Goal: Transaction & Acquisition: Purchase product/service

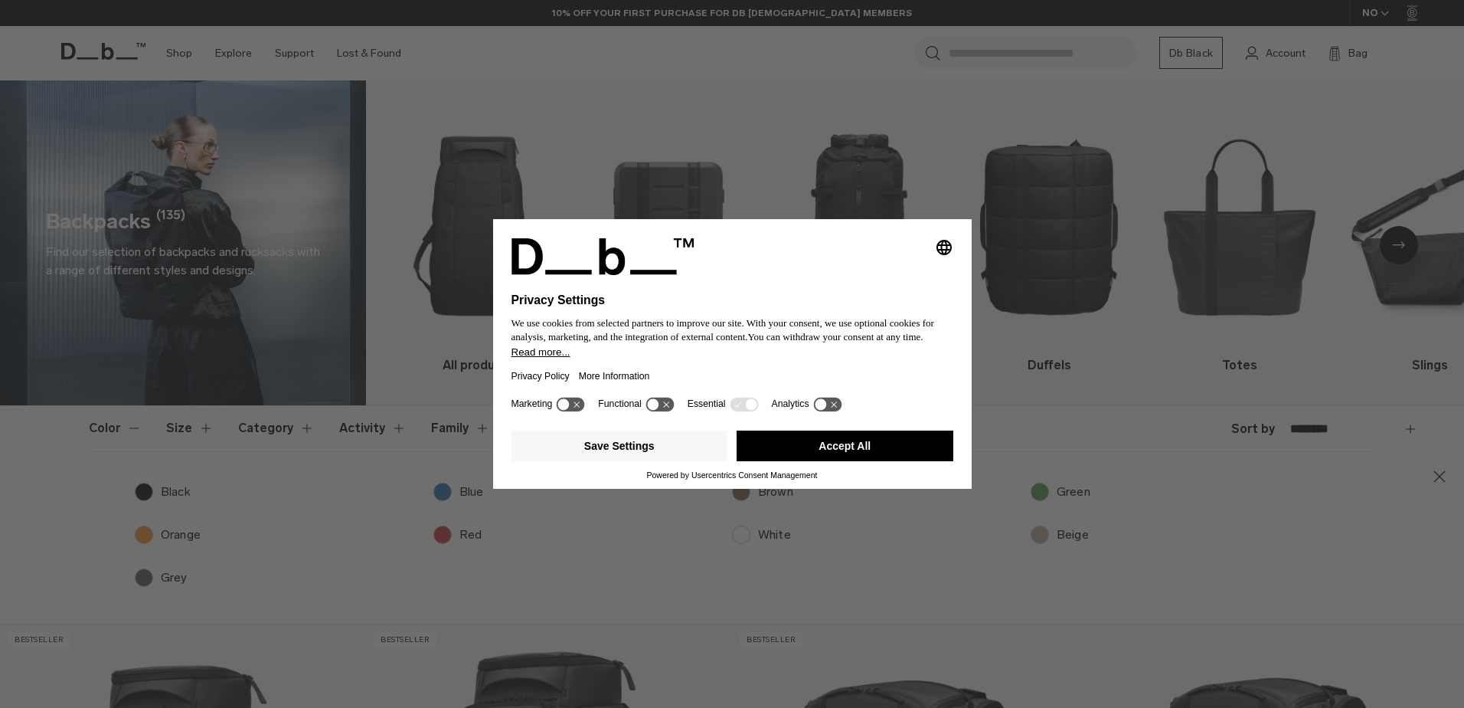
click at [892, 440] on button "Accept All" at bounding box center [845, 445] width 217 height 31
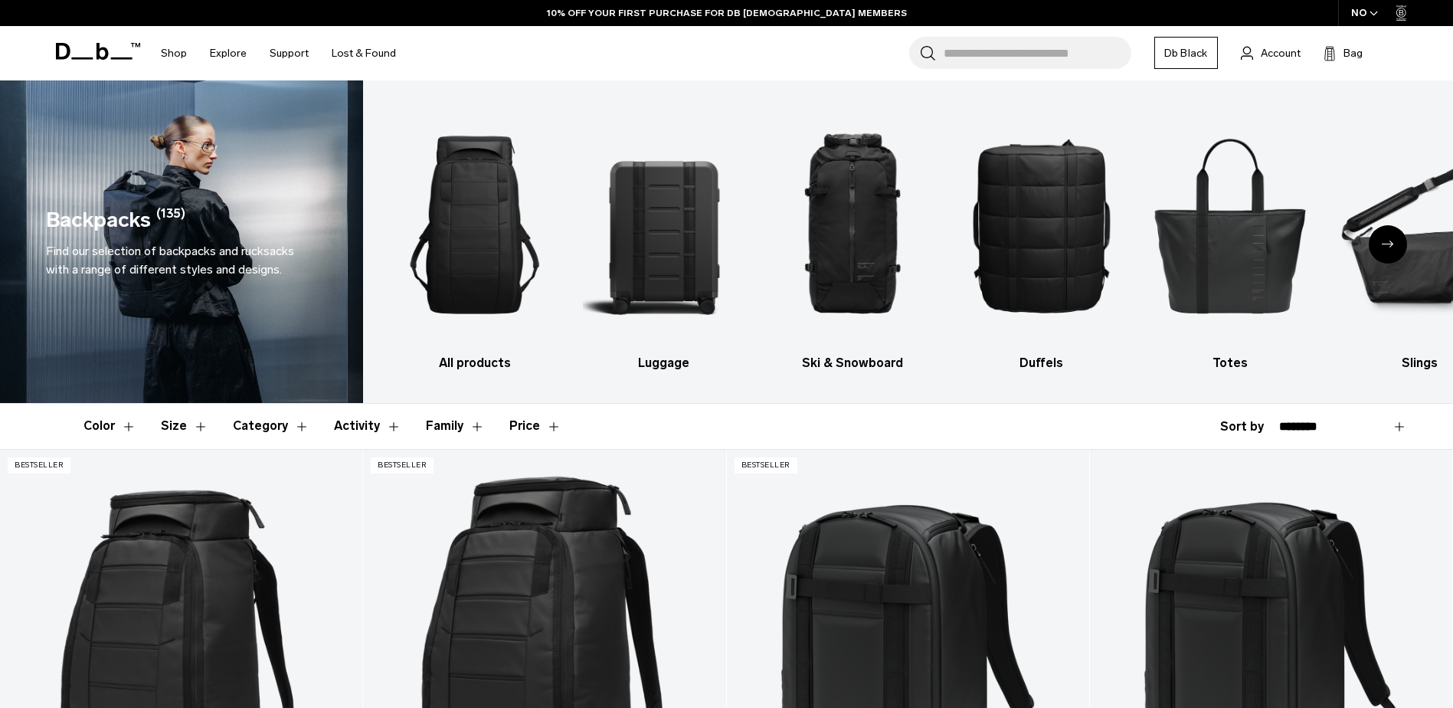
click at [185, 430] on button "Size" at bounding box center [184, 426] width 47 height 44
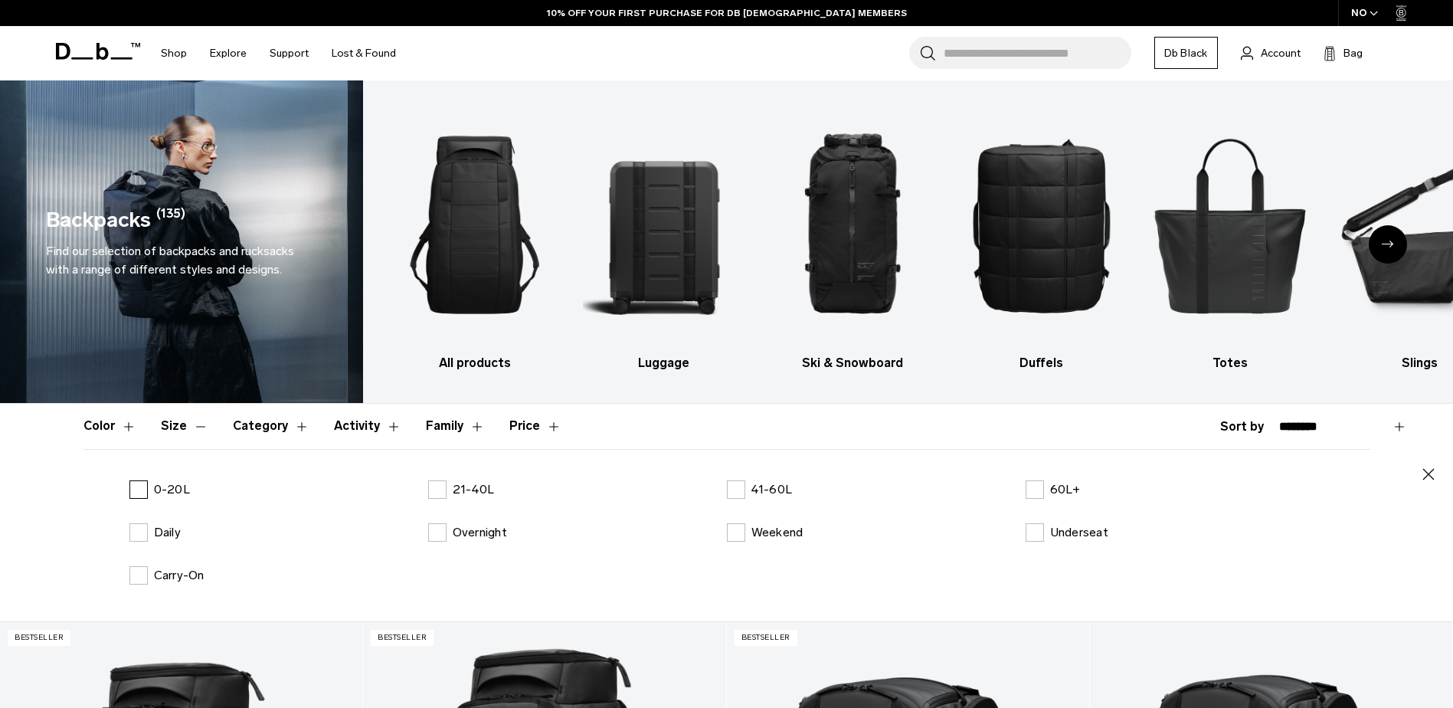
click at [140, 486] on label "0-20L" at bounding box center [159, 489] width 61 height 18
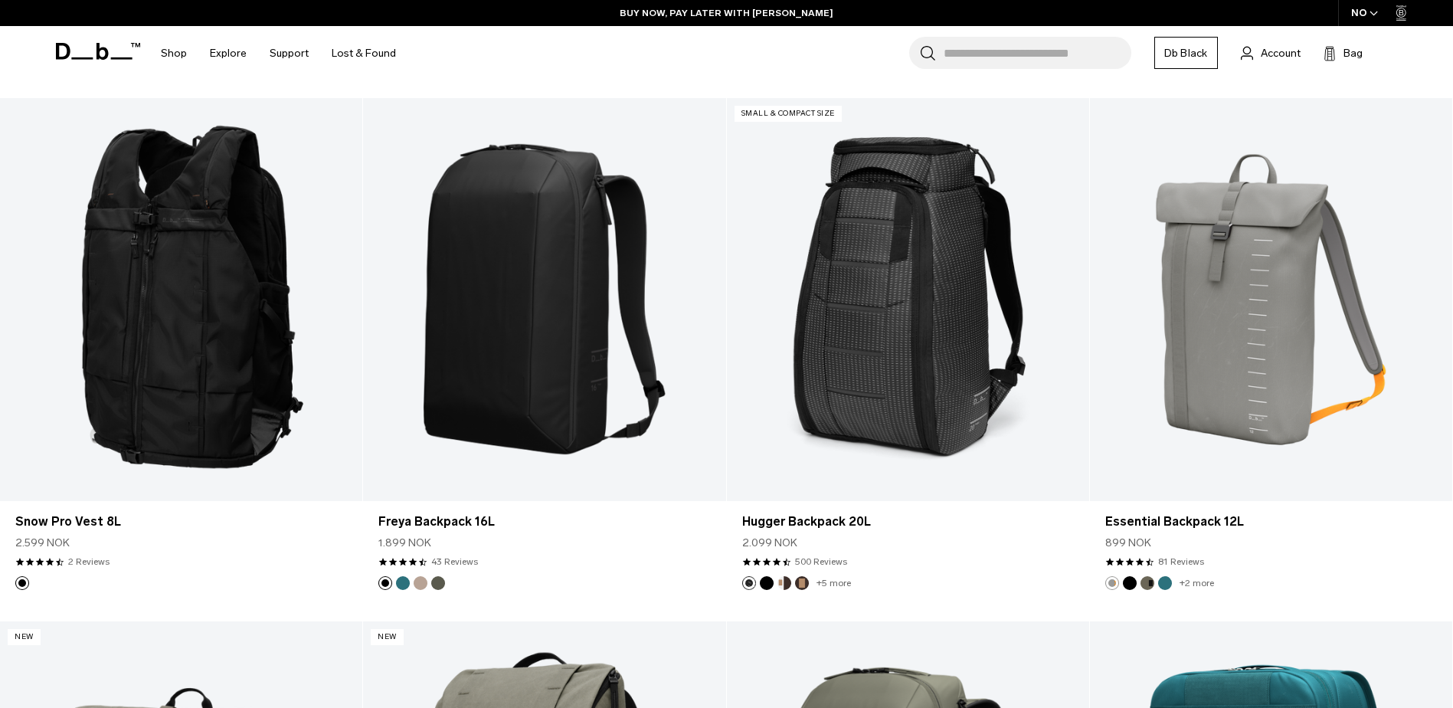
scroll to position [3270, 0]
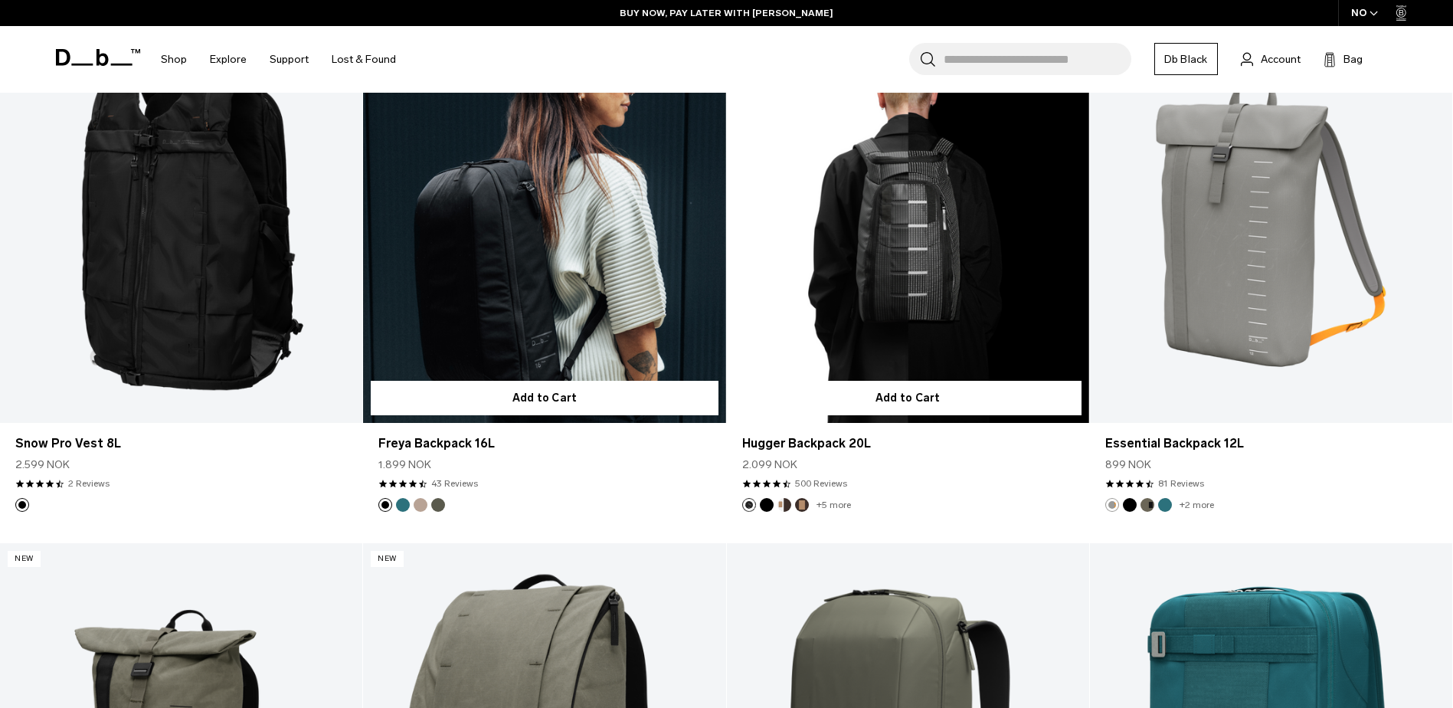
drag, startPoint x: 1458, startPoint y: 261, endPoint x: 482, endPoint y: 325, distance: 978.6
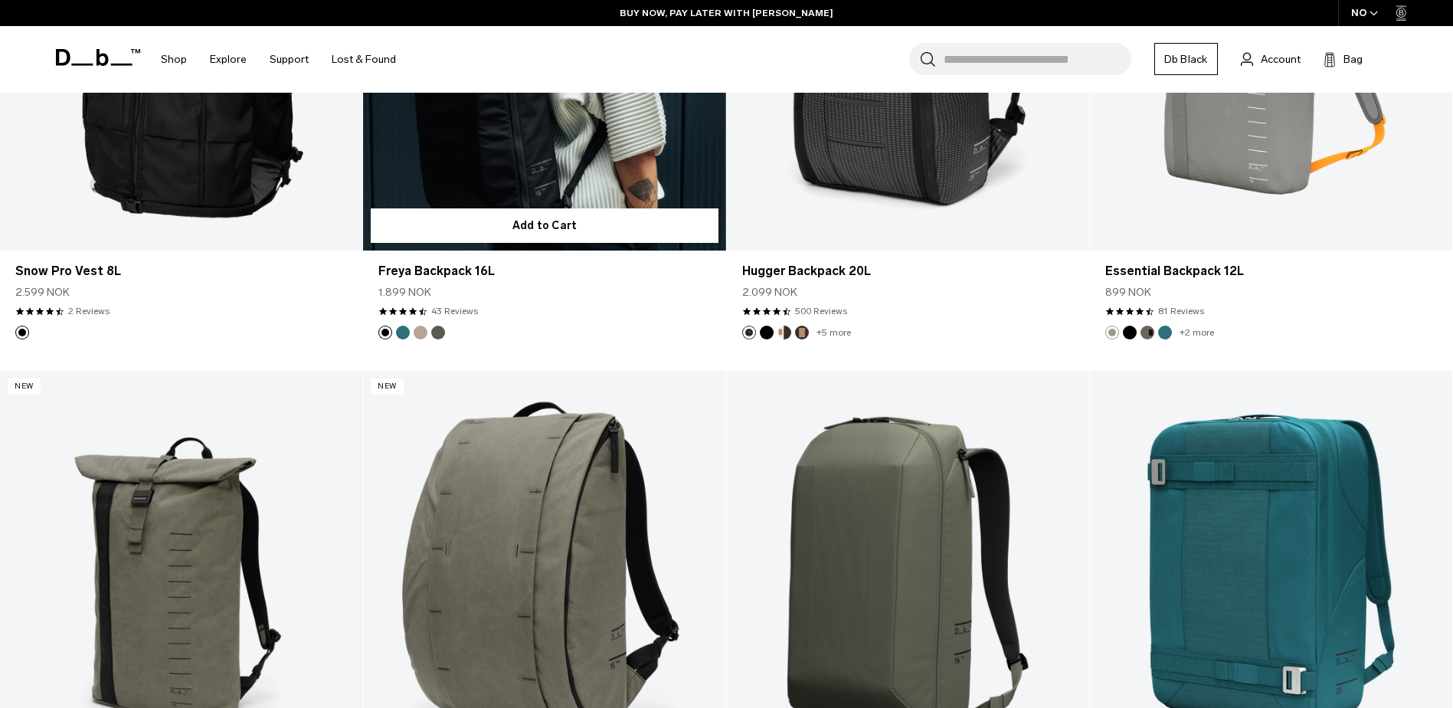
scroll to position [3098, 0]
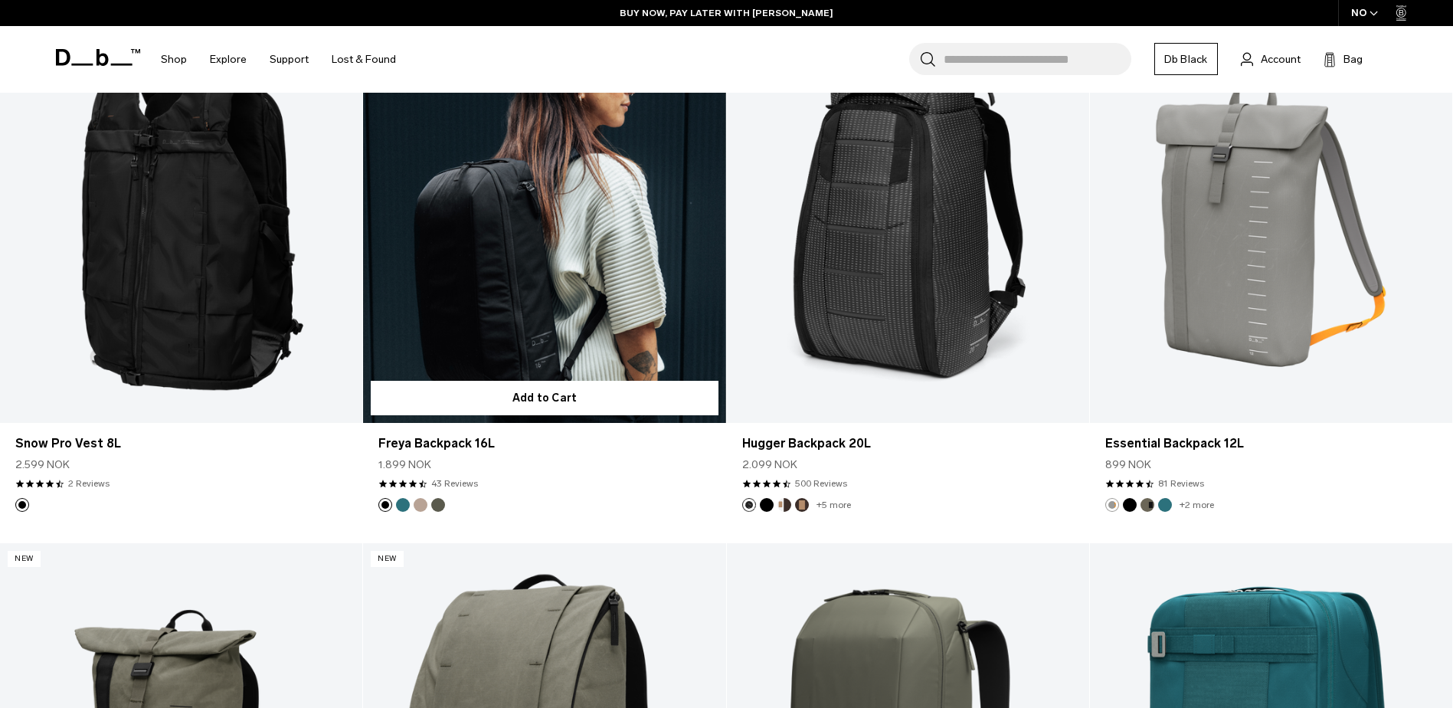
click at [482, 325] on link "Freya Backpack 16L" at bounding box center [544, 221] width 362 height 403
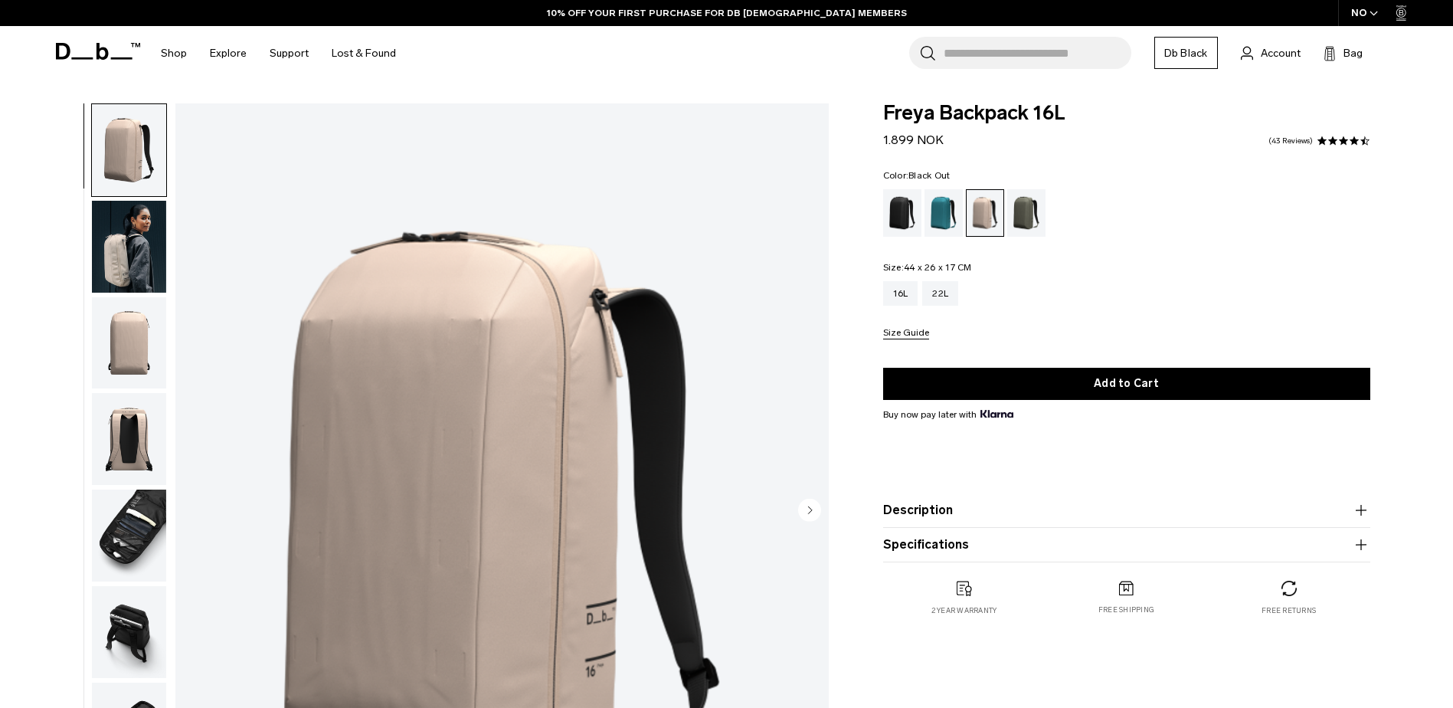
click at [890, 214] on div "Black Out" at bounding box center [902, 212] width 39 height 47
